Goal: Transaction & Acquisition: Purchase product/service

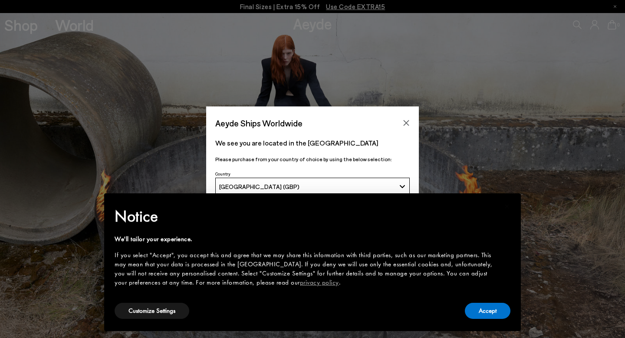
click at [379, 216] on h2 "Notice" at bounding box center [306, 216] width 382 height 23
click at [495, 313] on button "Accept" at bounding box center [488, 311] width 46 height 16
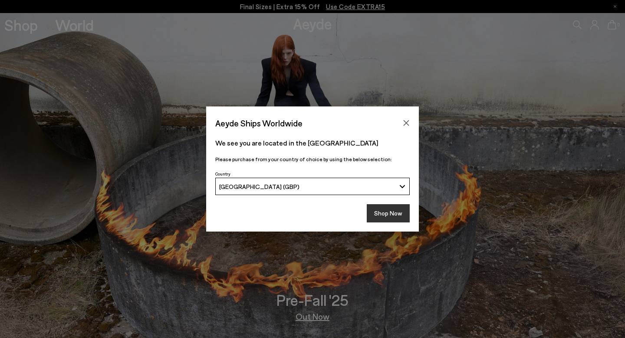
click at [389, 216] on button "Shop Now" at bounding box center [388, 213] width 43 height 18
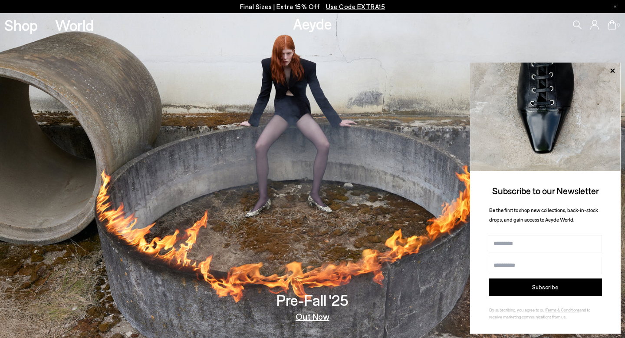
click at [349, 9] on span "Use Code EXTRA15" at bounding box center [355, 7] width 59 height 8
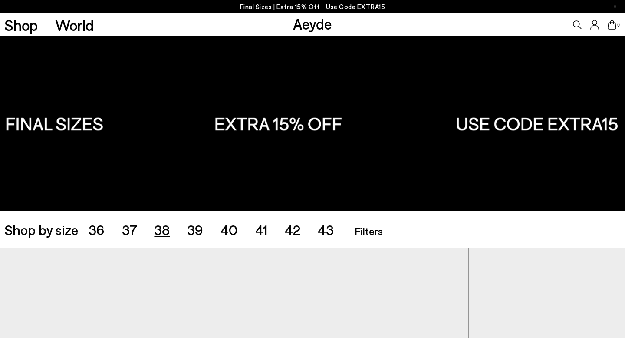
click at [165, 231] on span "38" at bounding box center [162, 229] width 16 height 16
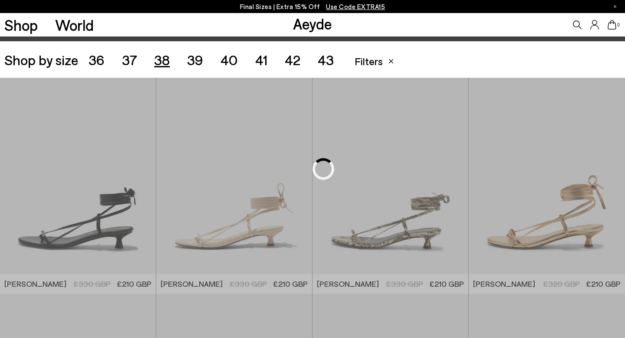
scroll to position [174, 0]
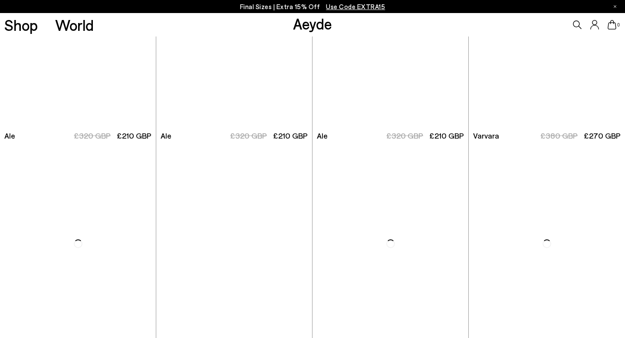
scroll to position [1515, 0]
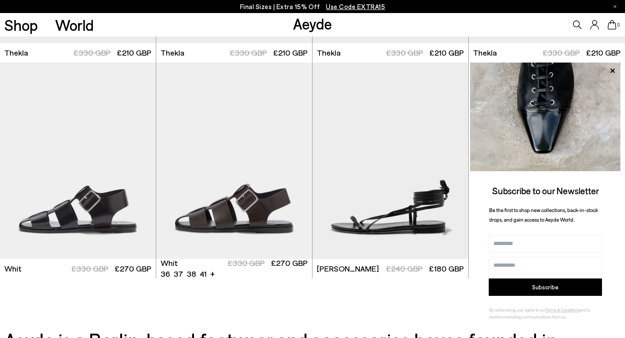
scroll to position [3035, 0]
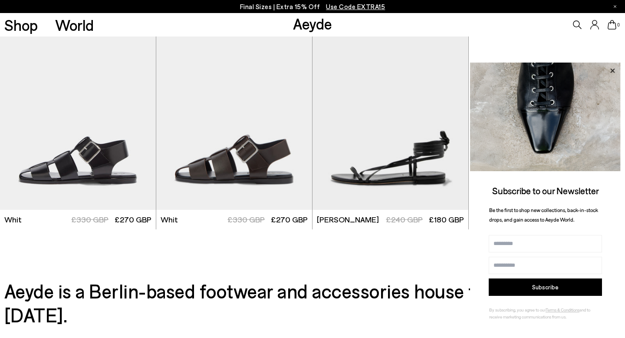
click at [610, 69] on icon at bounding box center [612, 70] width 11 height 11
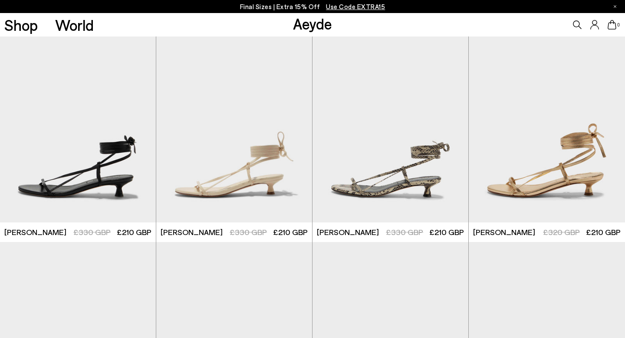
scroll to position [0, 0]
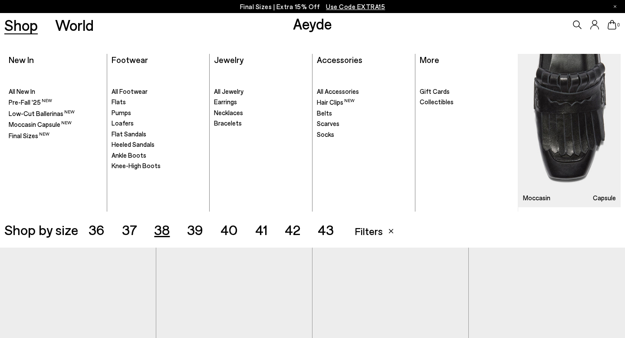
click at [30, 24] on link "Shop" at bounding box center [20, 24] width 33 height 15
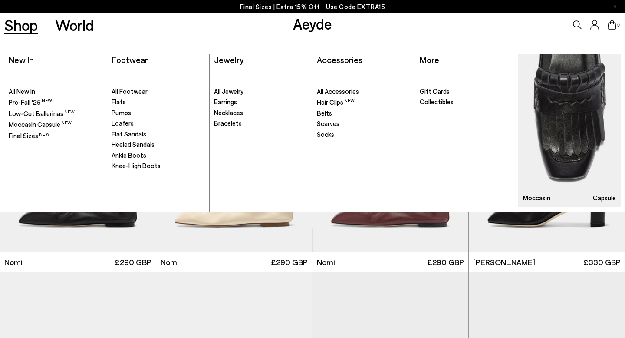
click at [132, 165] on span "Knee-High Boots" at bounding box center [136, 165] width 49 height 8
